Goal: Task Accomplishment & Management: Complete application form

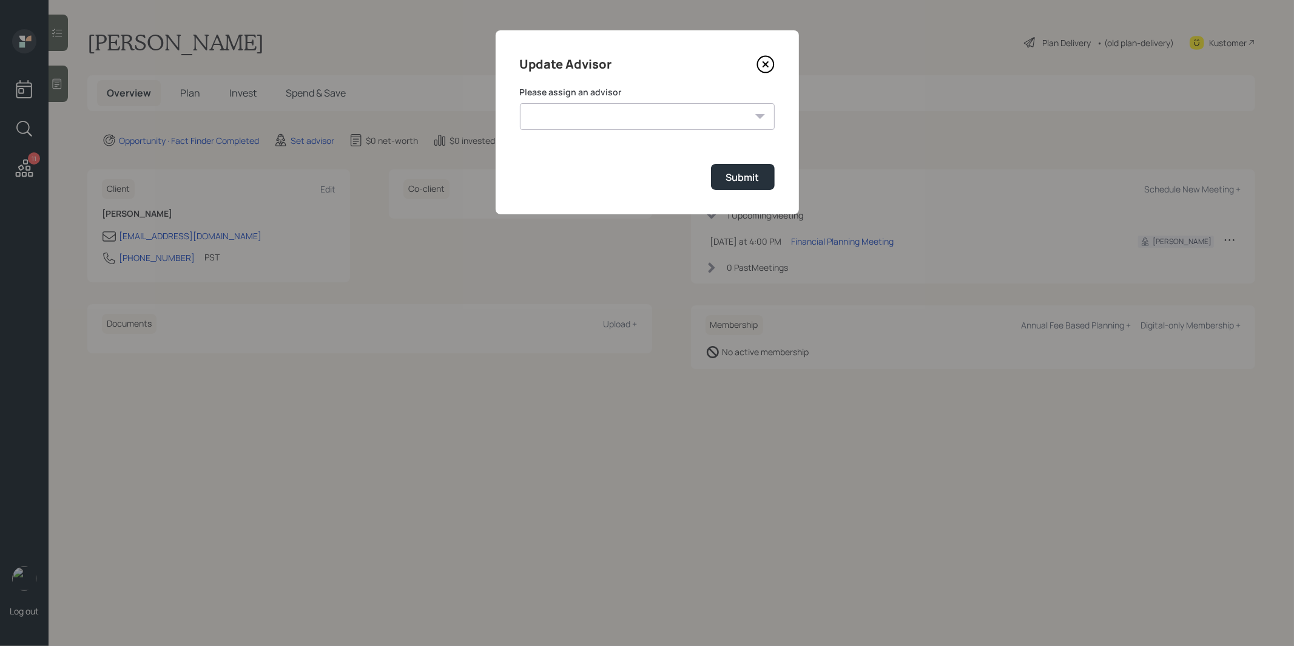
select select "8b79112e-3cfb-44f9-89e7-15267fe946c1"
click at [520, 103] on select "[PERSON_NAME] [PERSON_NAME] [PERSON_NAME] [PERSON_NAME] End [PERSON_NAME] [PERS…" at bounding box center [647, 116] width 255 height 27
click at [749, 177] on div "Submit" at bounding box center [742, 177] width 33 height 13
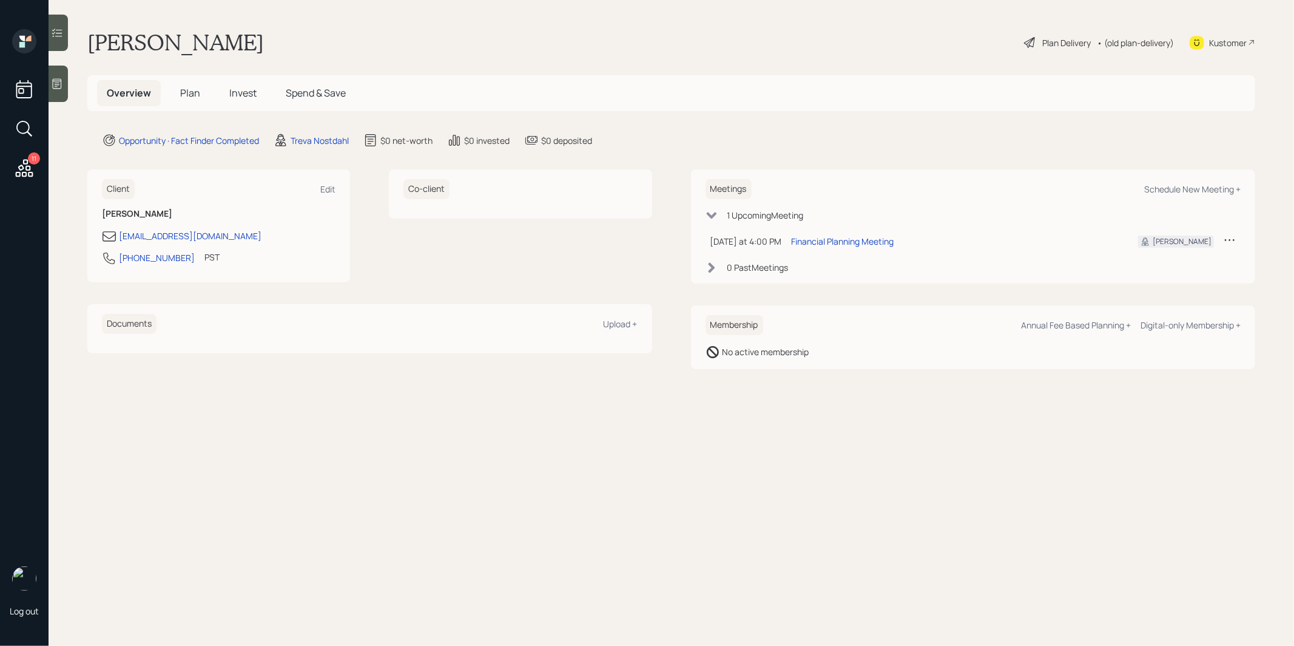
click at [56, 87] on icon at bounding box center [57, 84] width 9 height 10
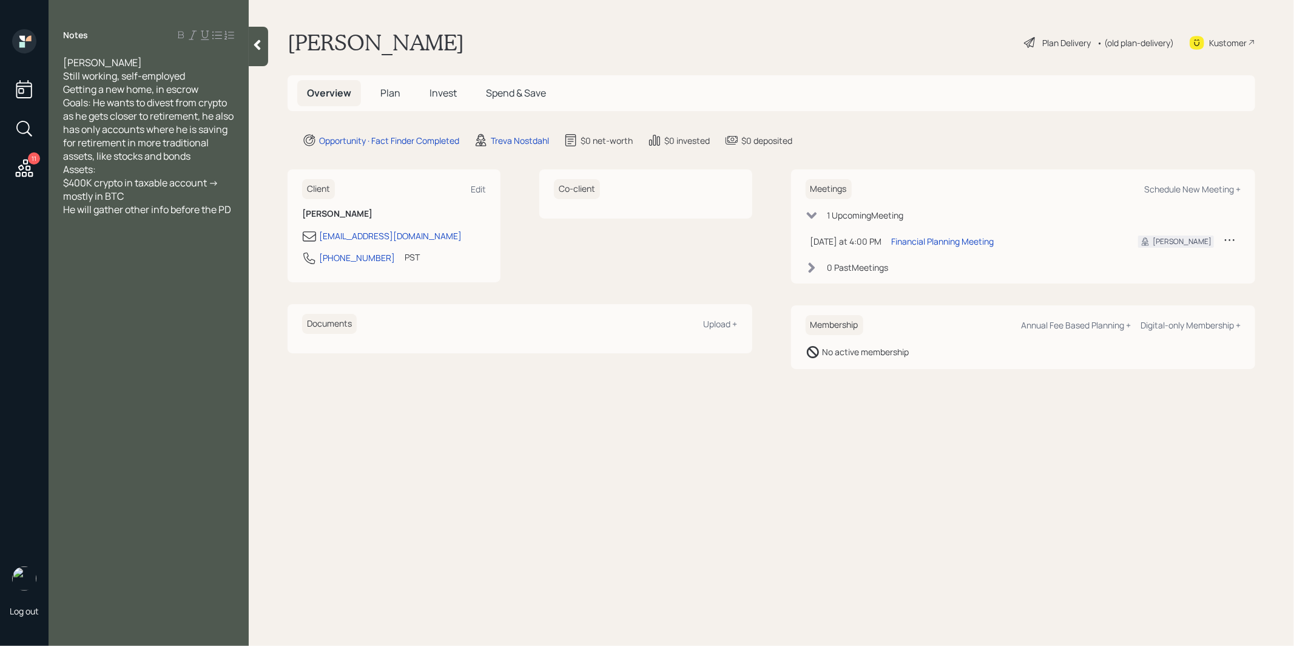
click at [391, 90] on span "Plan" at bounding box center [390, 92] width 20 height 13
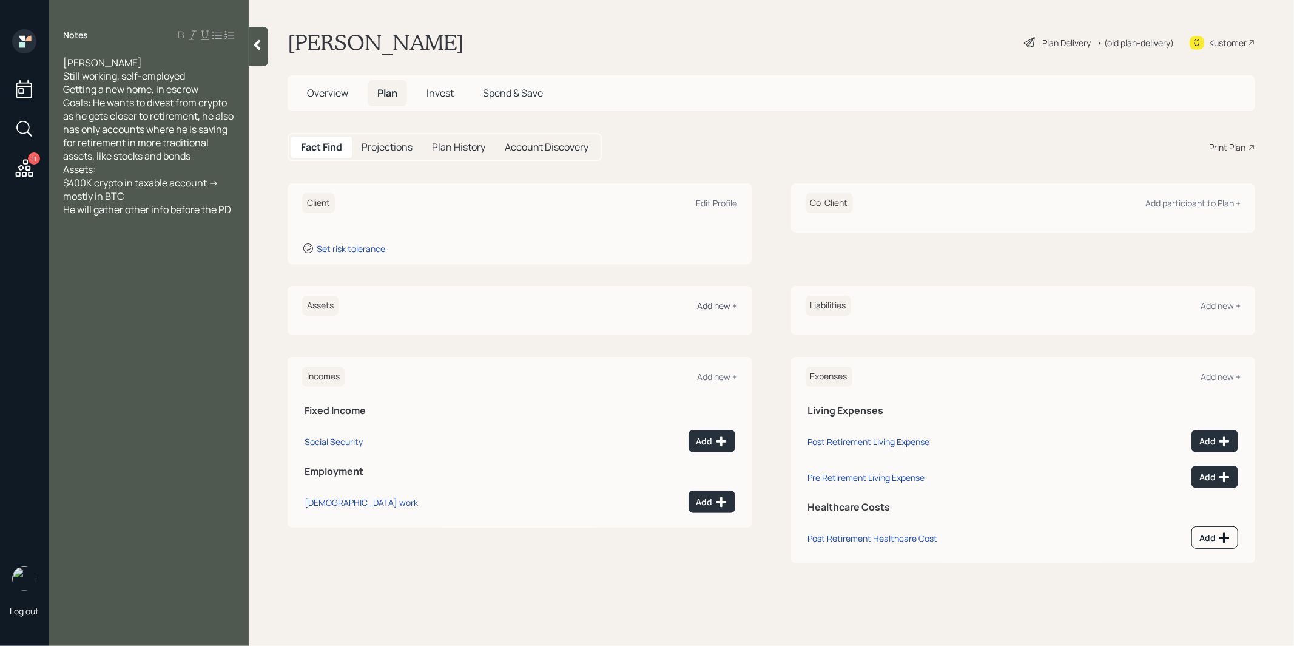
click at [707, 304] on div "Add new +" at bounding box center [718, 306] width 40 height 12
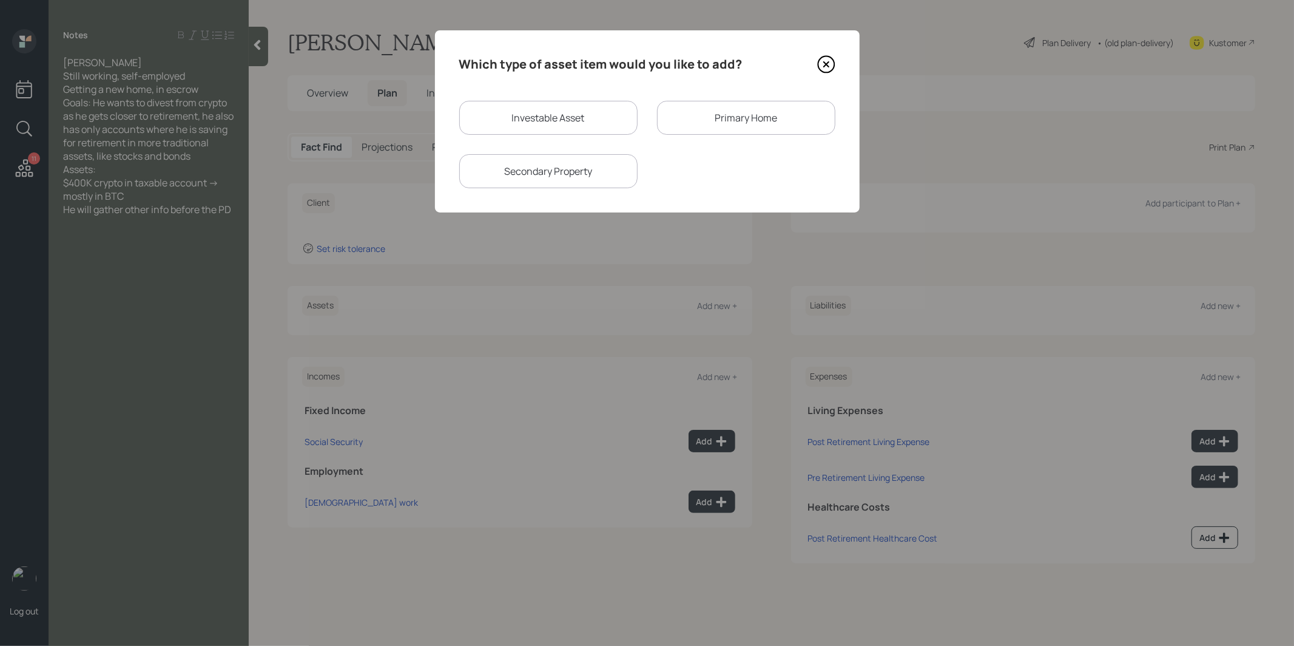
click at [555, 116] on div "Investable Asset" at bounding box center [548, 118] width 178 height 34
select select "taxable"
select select "balanced"
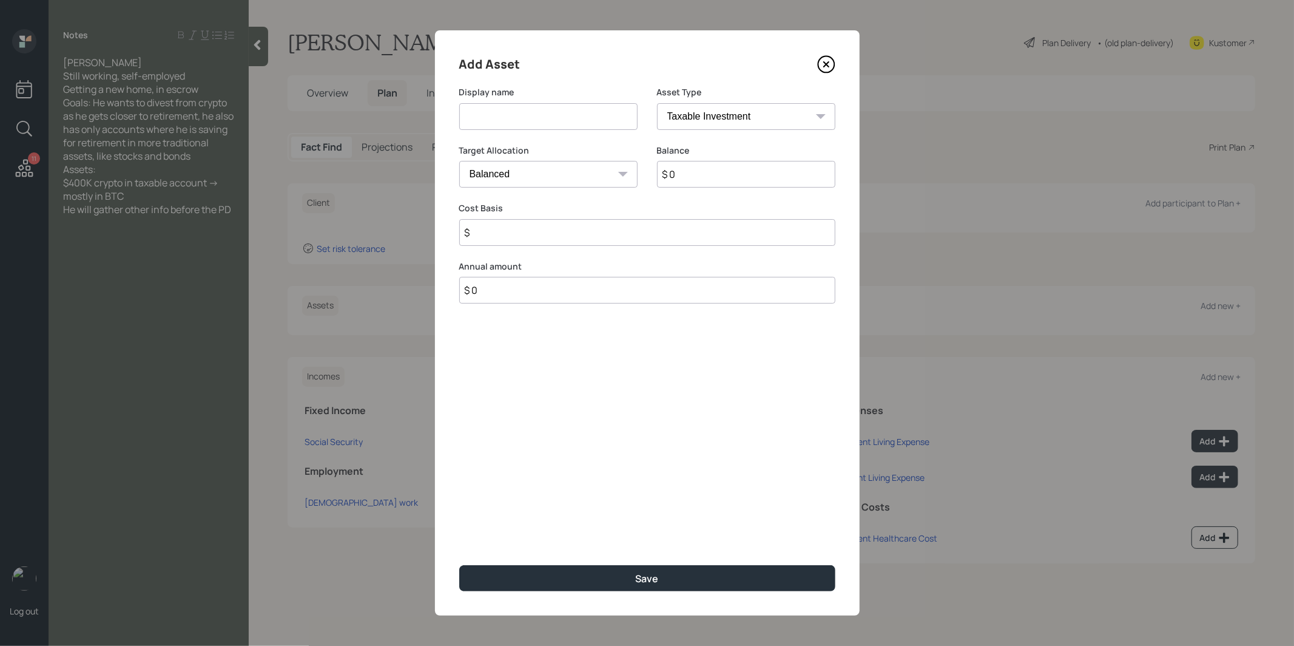
click at [555, 116] on input at bounding box center [548, 116] width 178 height 27
type input "Brokerage"
click at [692, 178] on input "$ 0" at bounding box center [746, 174] width 178 height 27
type input "$ 400,000"
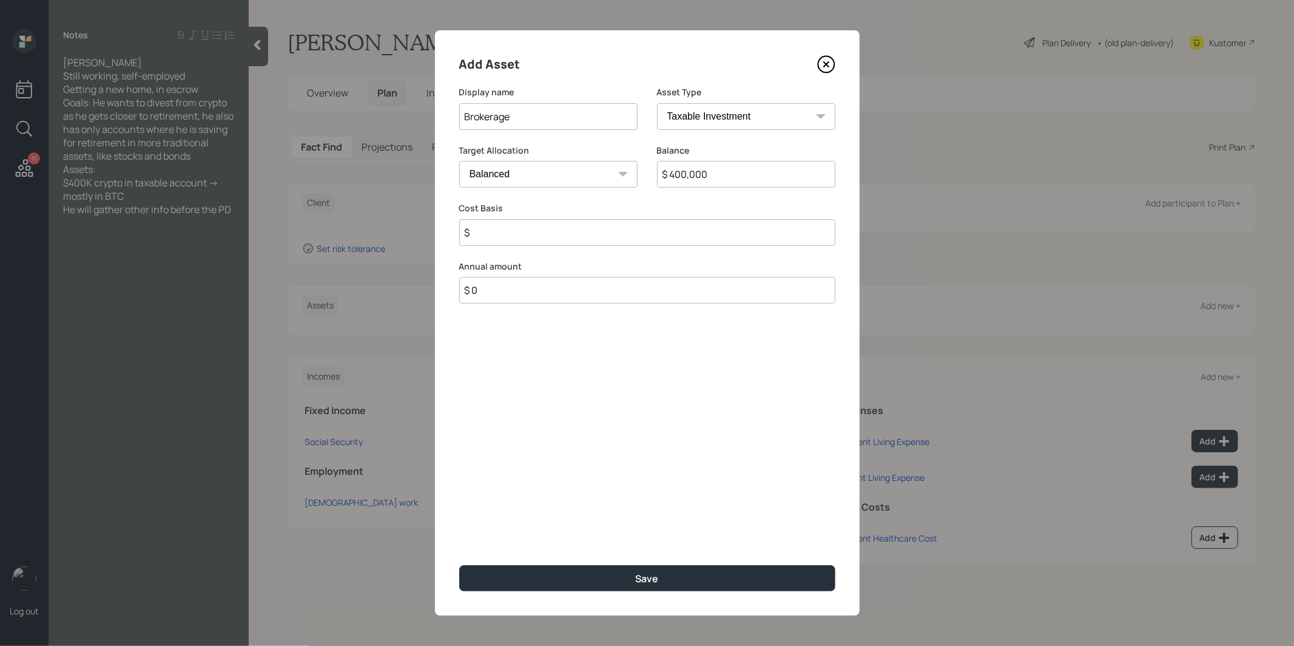
click at [574, 229] on input "$" at bounding box center [647, 232] width 376 height 27
type input "$ 1"
click at [546, 172] on select "Cash Conservative Balanced Aggressive" at bounding box center [548, 174] width 178 height 27
click at [459, 161] on select "Cash Conservative Balanced Aggressive" at bounding box center [548, 174] width 178 height 27
click at [526, 181] on select "Cash Conservative Balanced Aggressive" at bounding box center [548, 174] width 178 height 27
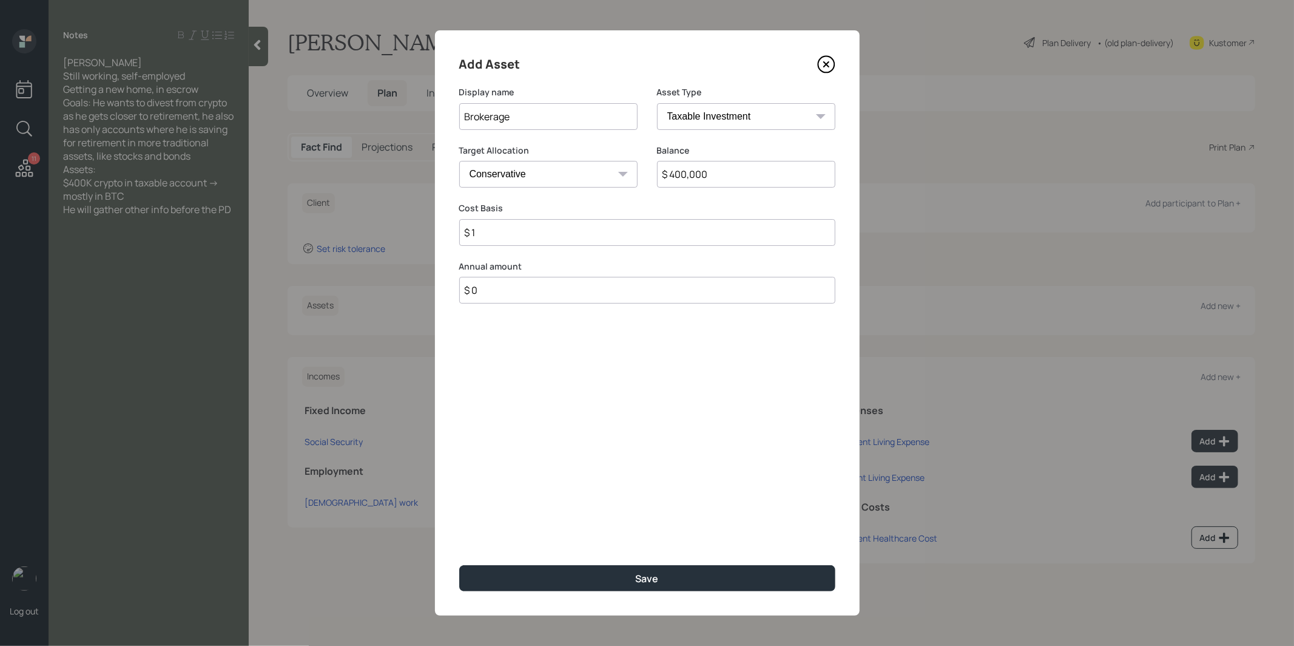
click at [459, 161] on select "Cash Conservative Balanced Aggressive" at bounding box center [548, 174] width 178 height 27
click at [519, 180] on select "Cash Conservative Balanced Aggressive" at bounding box center [548, 174] width 178 height 27
select select "balanced"
click at [459, 161] on select "Cash Conservative Balanced Aggressive" at bounding box center [548, 174] width 178 height 27
click at [579, 576] on button "Save" at bounding box center [647, 578] width 376 height 26
